Goal: Task Accomplishment & Management: Manage account settings

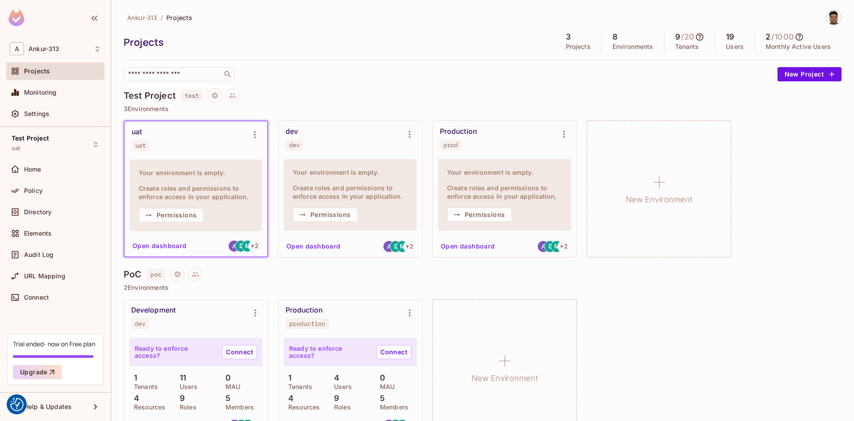
click at [401, 57] on div "Ankur-313 / Projects Projects 3 Projects 8 Environments 9 / 20 Tenants 19 Users…" at bounding box center [482, 46] width 717 height 72
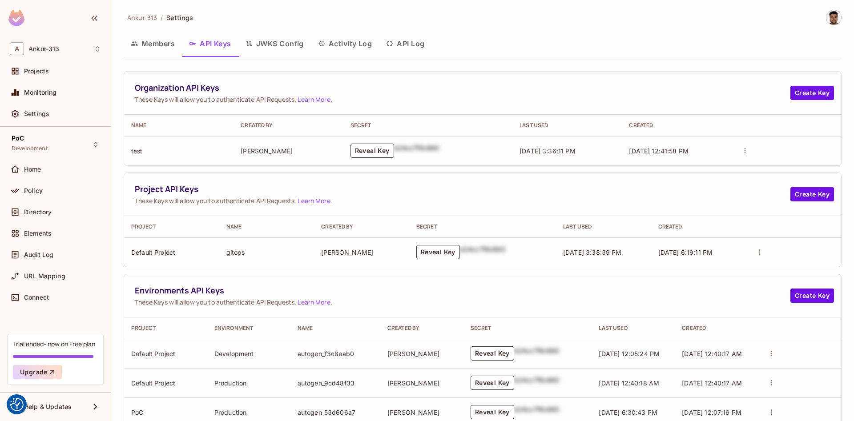
scroll to position [84, 0]
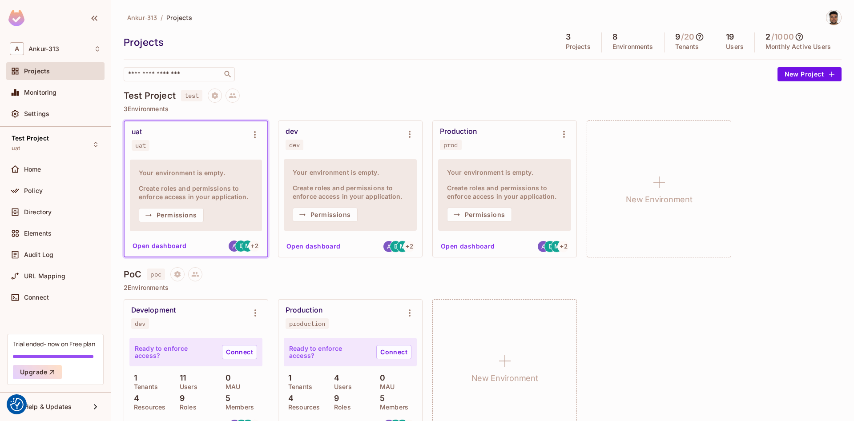
click at [332, 79] on div "​" at bounding box center [448, 74] width 649 height 14
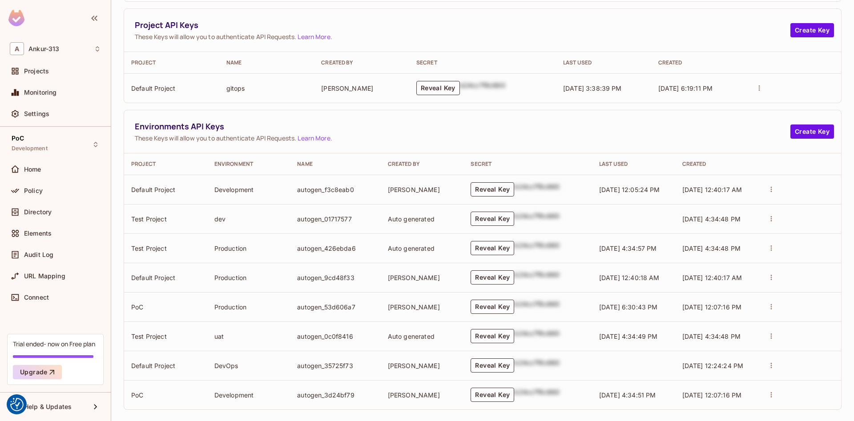
scroll to position [172, 0]
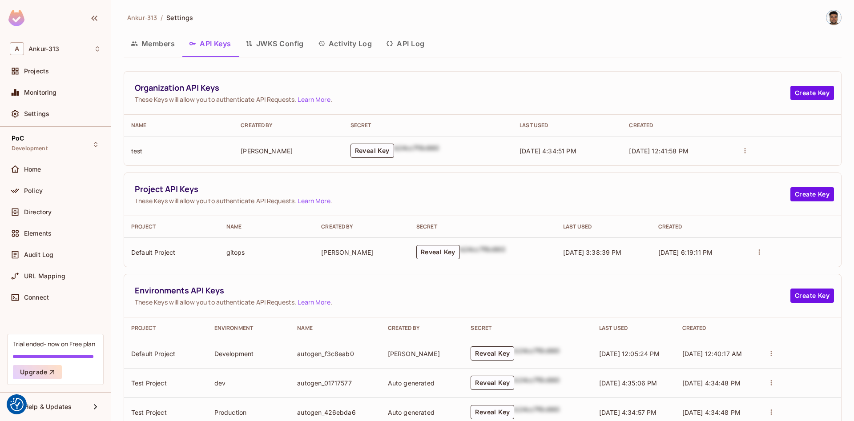
scroll to position [172, 0]
click at [363, 150] on button "Reveal Key" at bounding box center [372, 151] width 44 height 14
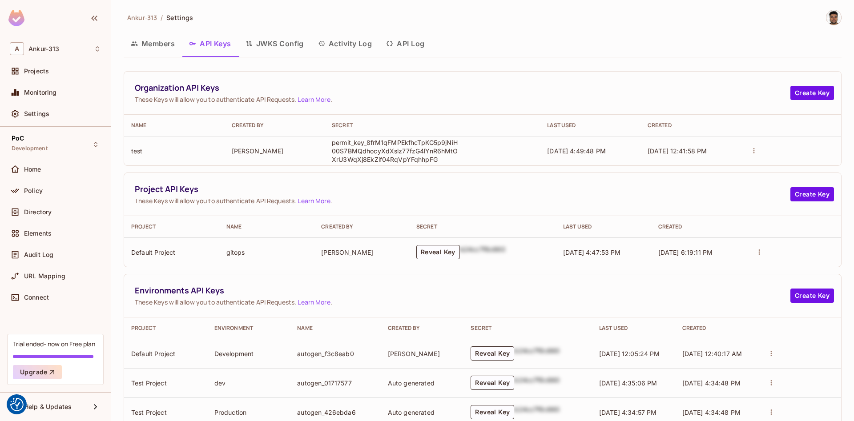
click at [395, 155] on p "permit_key_8frM1qFMPEkfhcTpKG5p9jNiH00S7BMQdhocyXdXslz77fzG4lYnR6hMtOXrU3WqXj8E…" at bounding box center [396, 150] width 129 height 25
